Goal: Register for event/course

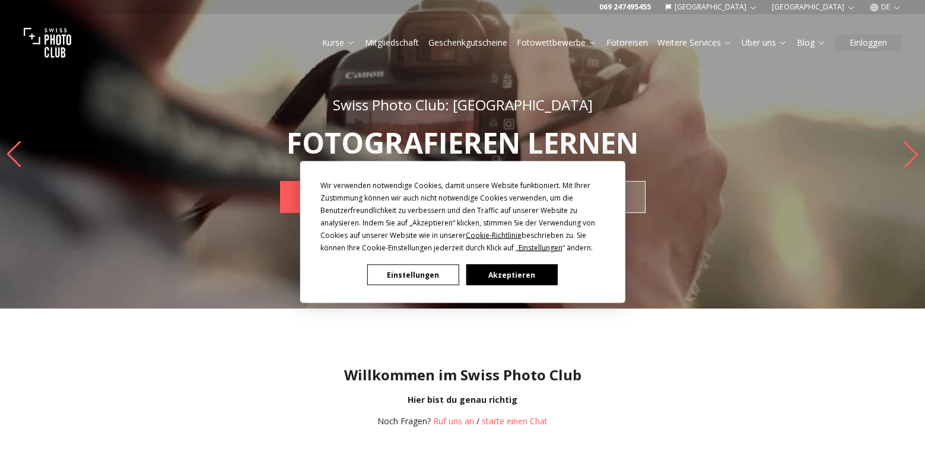
click at [419, 275] on button "Einstellungen" at bounding box center [412, 275] width 91 height 21
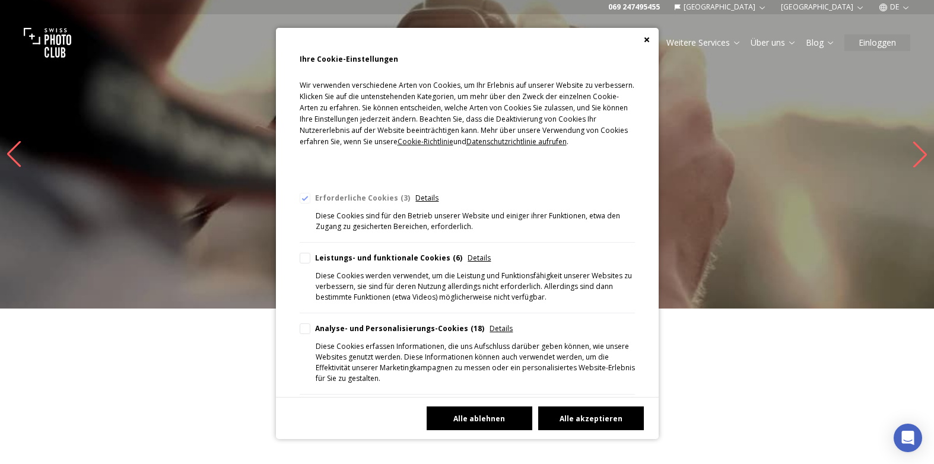
click at [479, 414] on button "Alle ablehnen" at bounding box center [480, 418] width 106 height 24
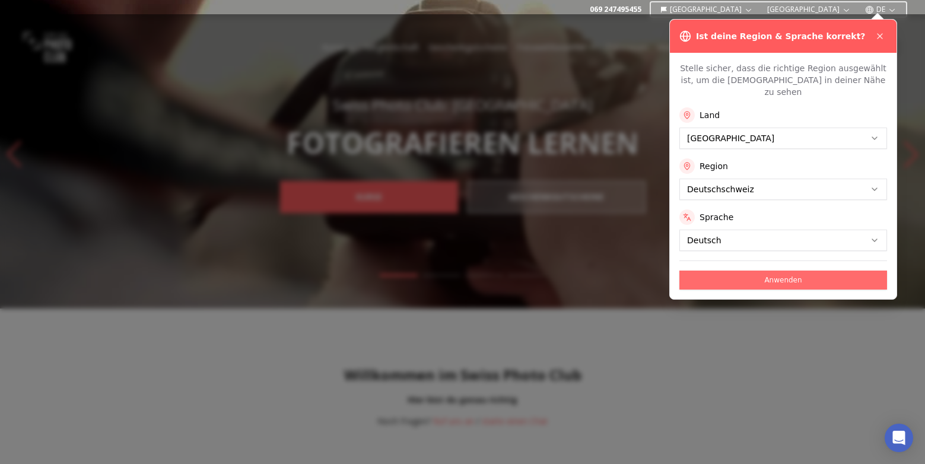
click at [748, 273] on button "Anwenden" at bounding box center [783, 280] width 208 height 19
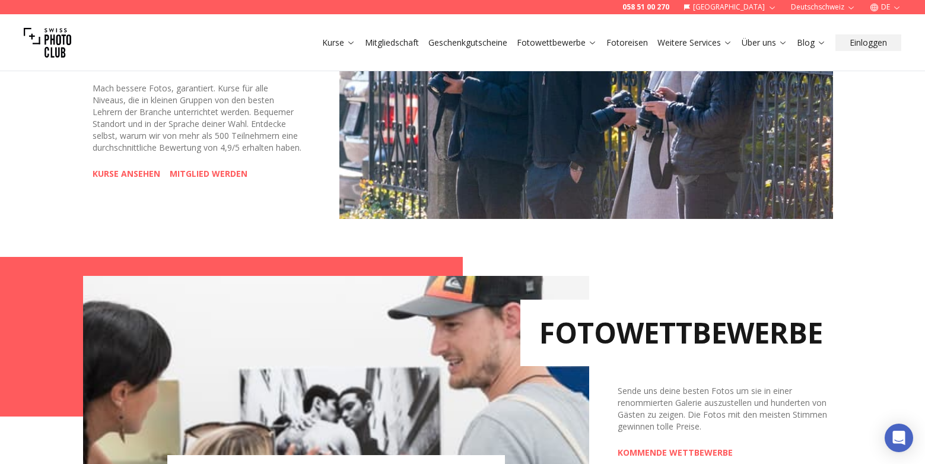
scroll to position [593, 0]
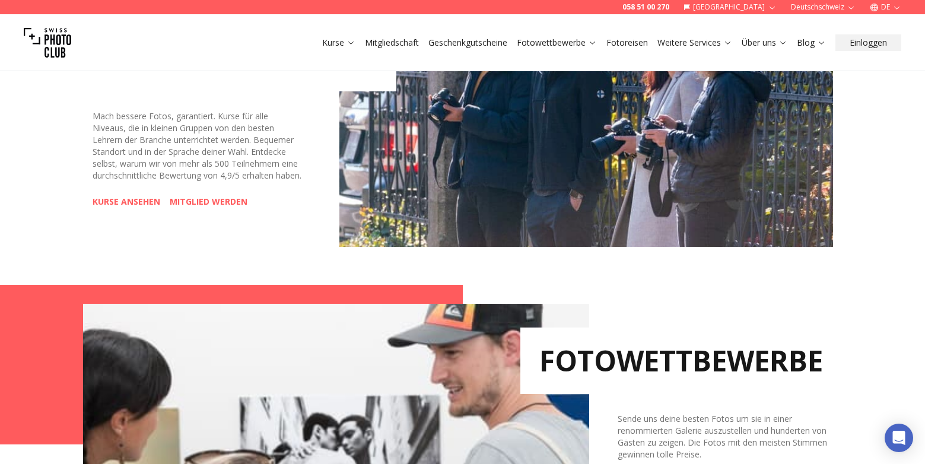
click at [120, 208] on link "KURSE ANSEHEN" at bounding box center [127, 202] width 68 height 12
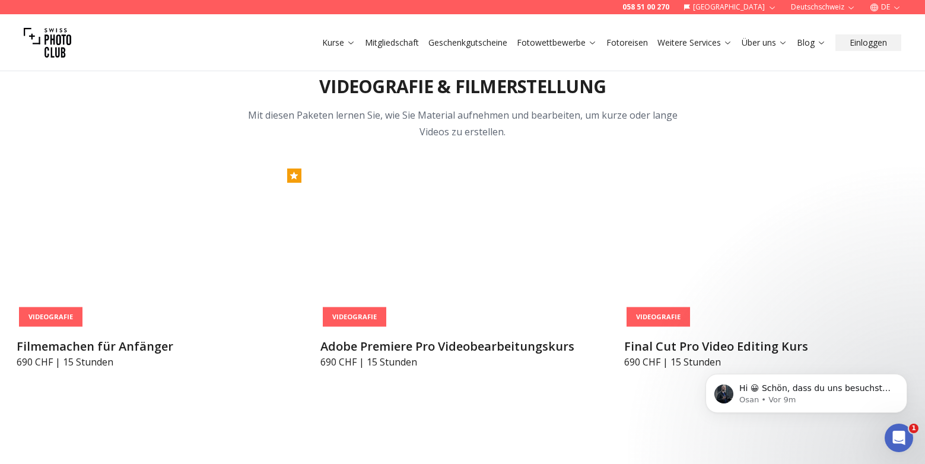
scroll to position [4568, 0]
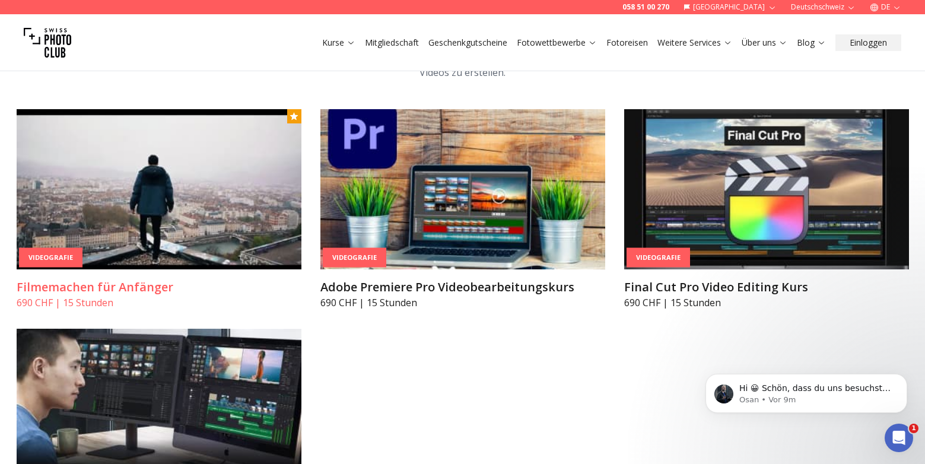
click at [157, 180] on img at bounding box center [159, 189] width 285 height 160
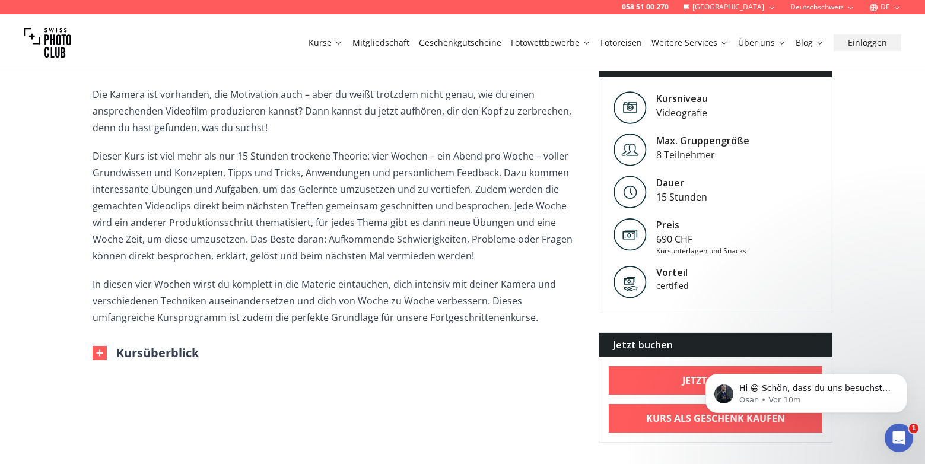
scroll to position [356, 0]
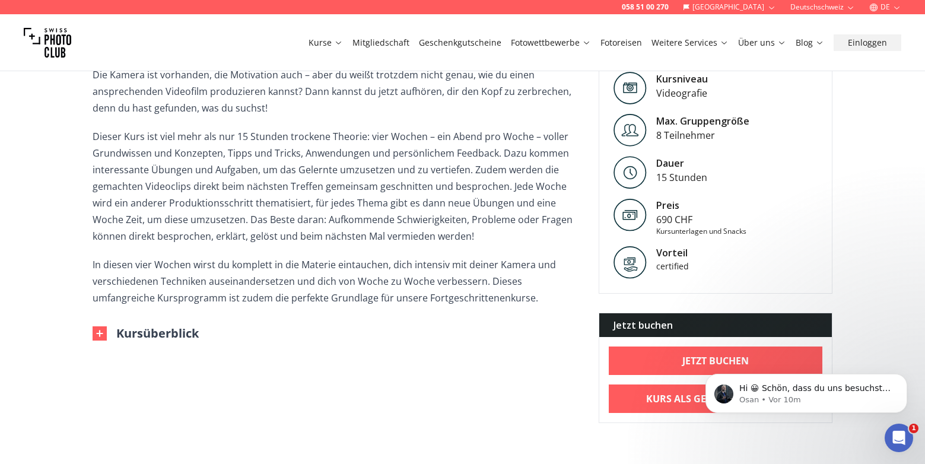
click at [101, 333] on img at bounding box center [100, 333] width 14 height 14
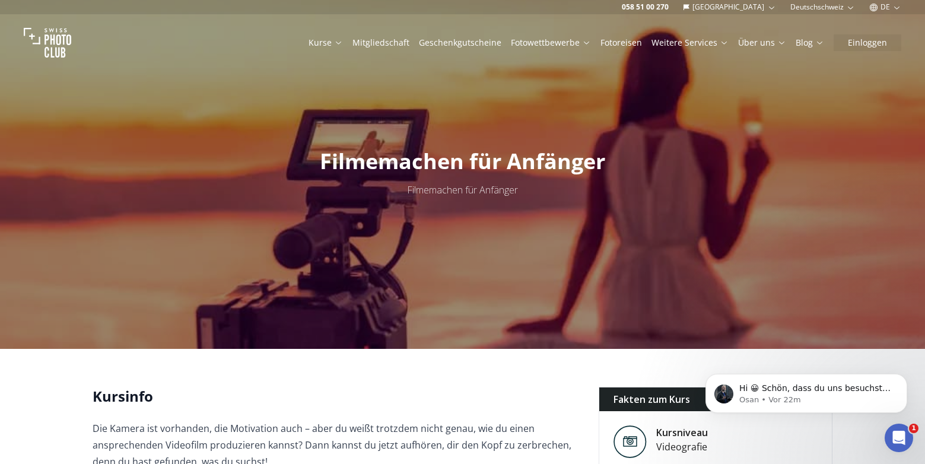
scroll to position [0, 0]
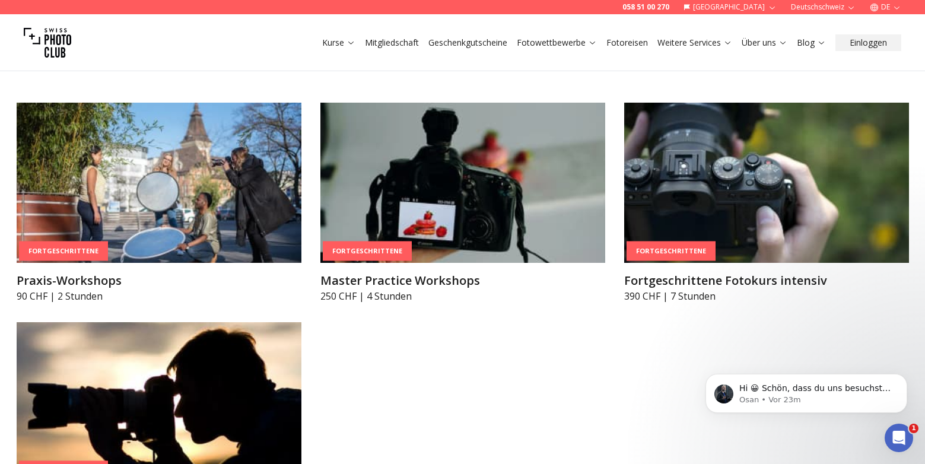
scroll to position [2092, 0]
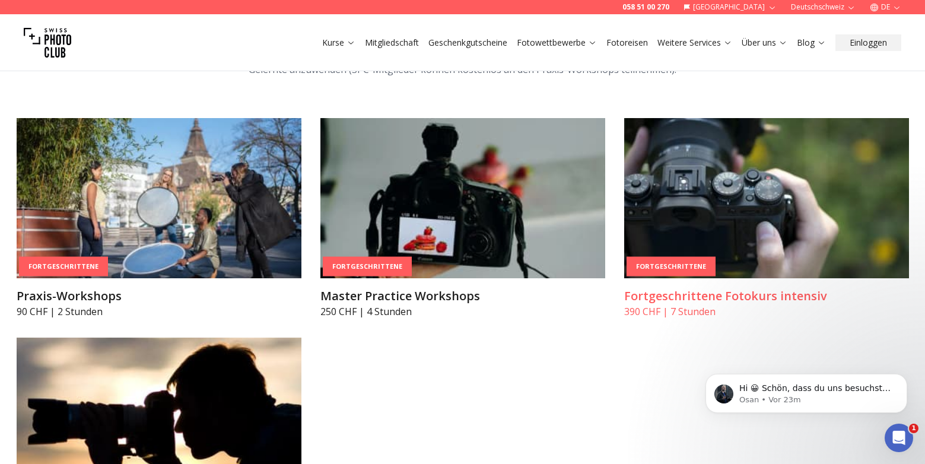
click at [685, 206] on img at bounding box center [766, 198] width 285 height 160
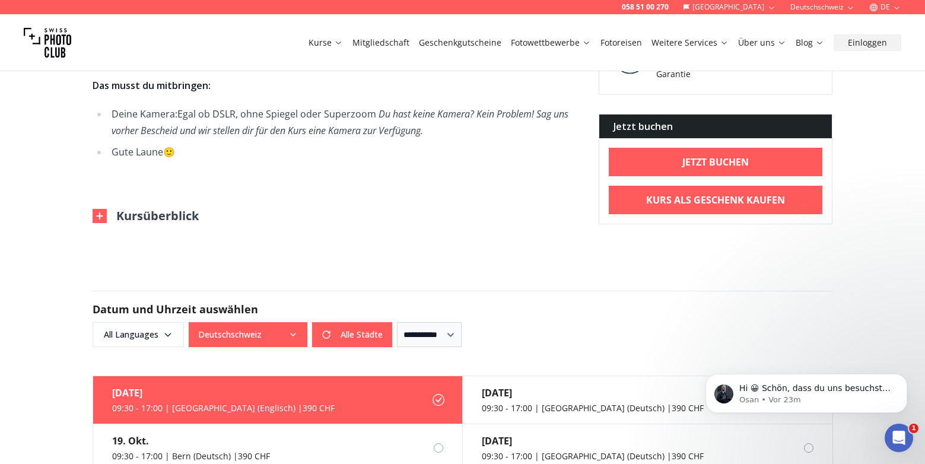
scroll to position [712, 0]
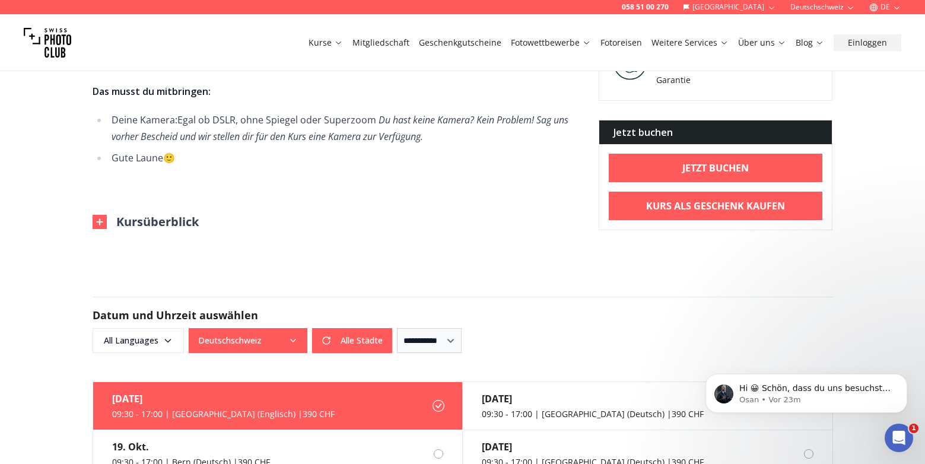
click at [101, 221] on img at bounding box center [100, 222] width 14 height 14
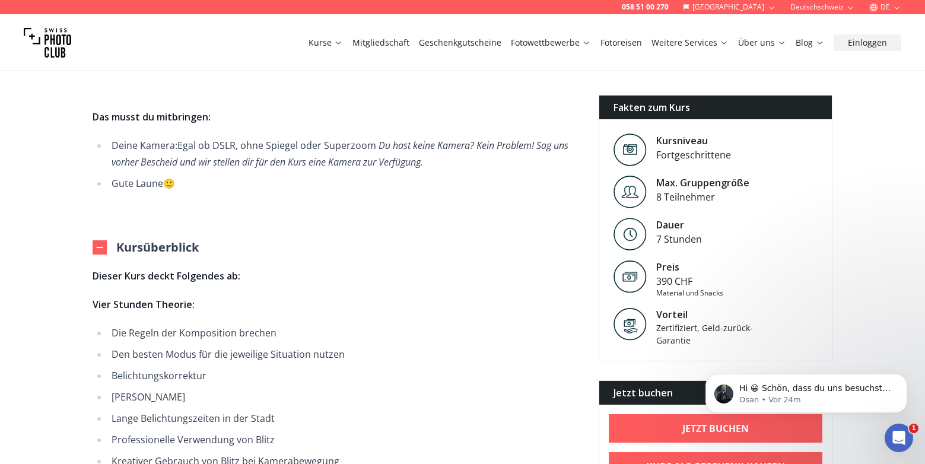
scroll to position [593, 0]
